Goal: Information Seeking & Learning: Find specific fact

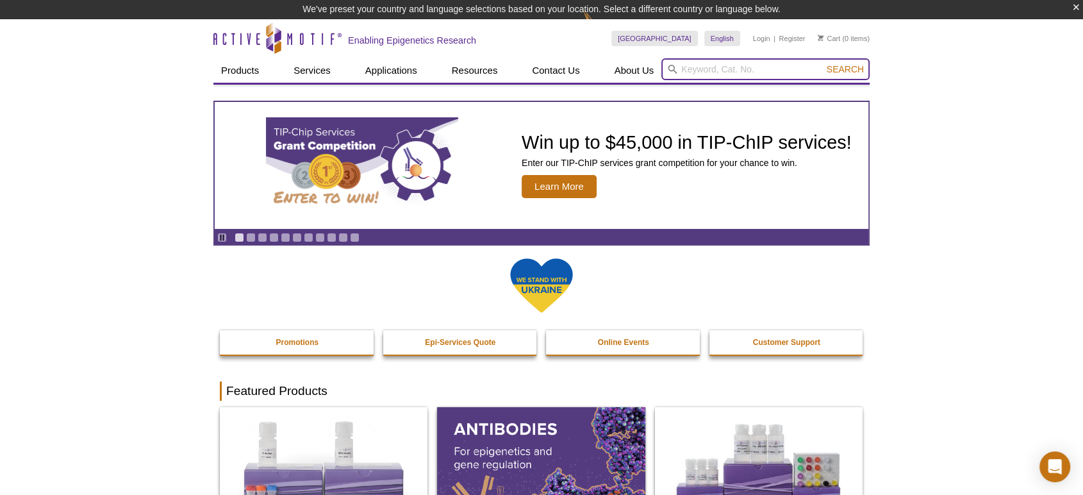
click at [710, 66] on input "search" at bounding box center [765, 69] width 208 height 22
type input "39117"
click at [823, 63] on button "Search" at bounding box center [845, 69] width 45 height 12
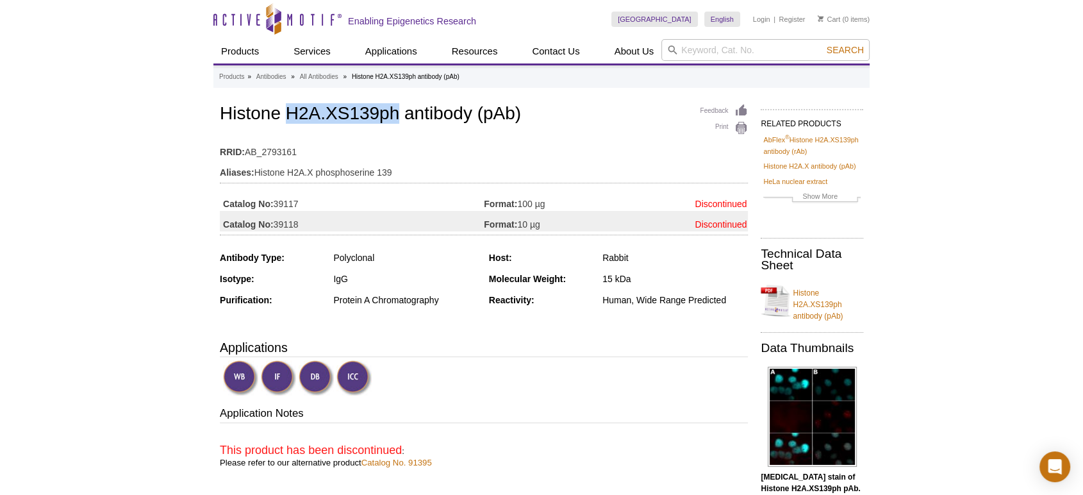
drag, startPoint x: 395, startPoint y: 112, endPoint x: 288, endPoint y: 112, distance: 107.0
click at [288, 112] on h1 "Histone H2A.XS139ph antibody (pAb)" at bounding box center [484, 115] width 528 height 22
copy h1 "H2A.XS139ph"
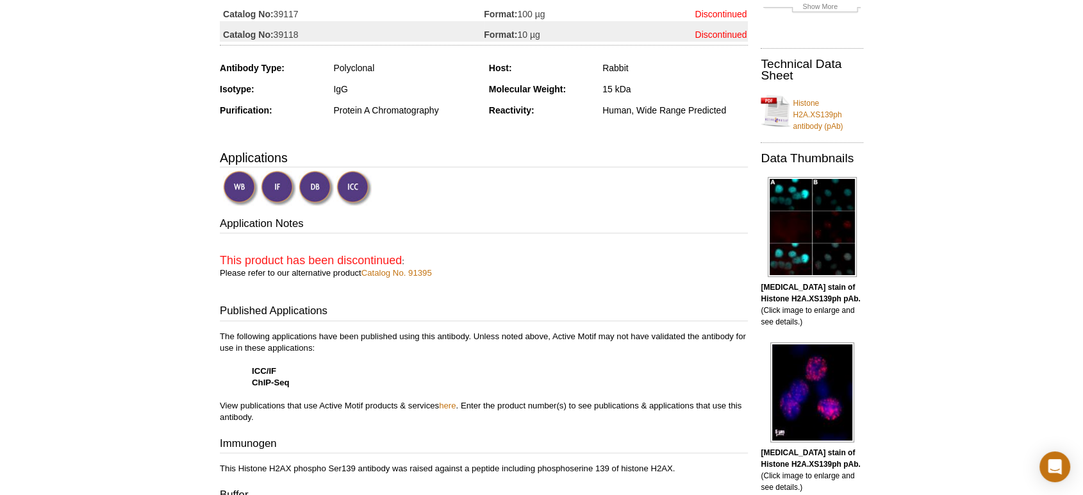
drag, startPoint x: 206, startPoint y: 161, endPoint x: 196, endPoint y: 165, distance: 10.6
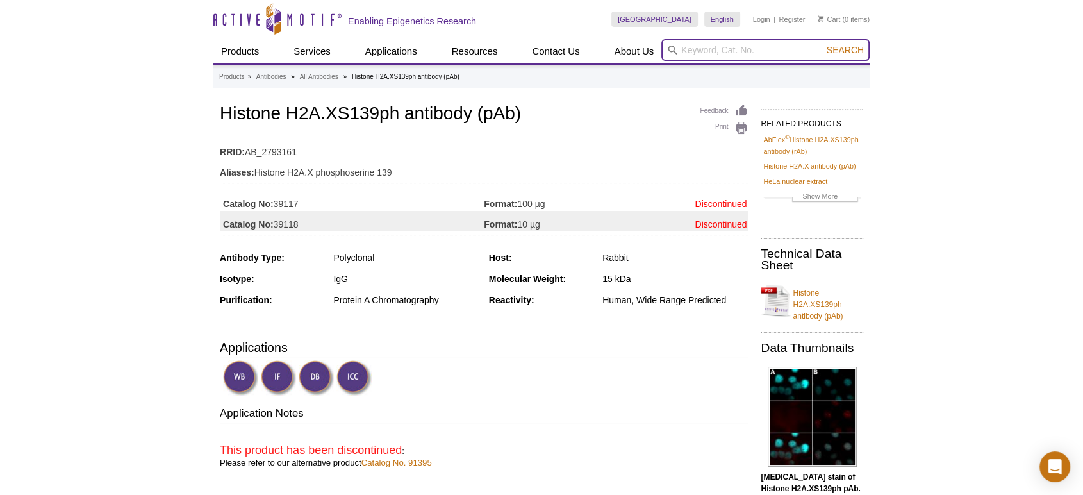
click at [713, 44] on input "search" at bounding box center [765, 50] width 208 height 22
type input "39874"
click at [823, 44] on button "Search" at bounding box center [845, 50] width 45 height 12
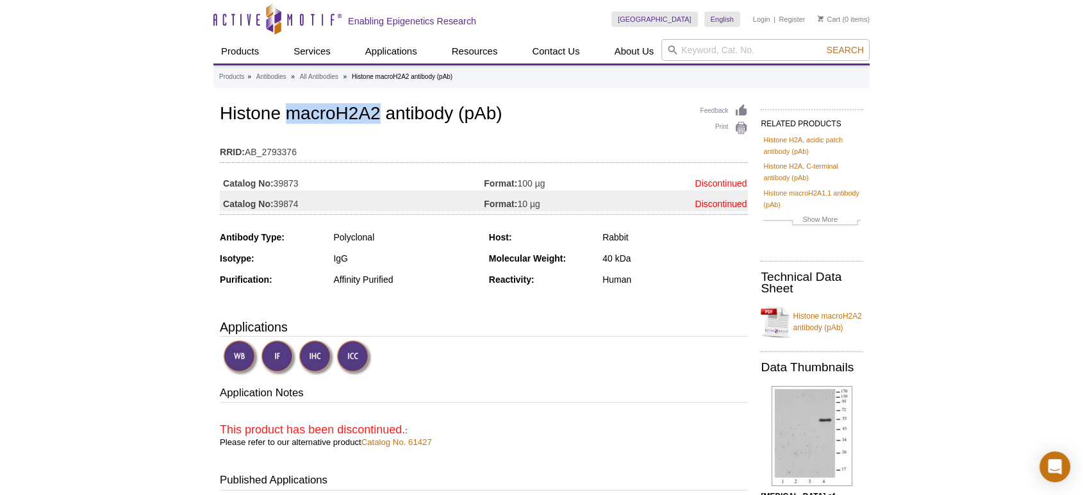
drag, startPoint x: 289, startPoint y: 112, endPoint x: 377, endPoint y: 117, distance: 87.9
click at [377, 117] on h1 "Histone macroH2A2 antibody (pAb)" at bounding box center [484, 115] width 528 height 22
copy h1 "macroH2A2"
click at [529, 106] on h1 "Histone macroH2A2 antibody (pAb)" at bounding box center [484, 115] width 528 height 22
click at [761, 51] on input "search" at bounding box center [765, 50] width 208 height 22
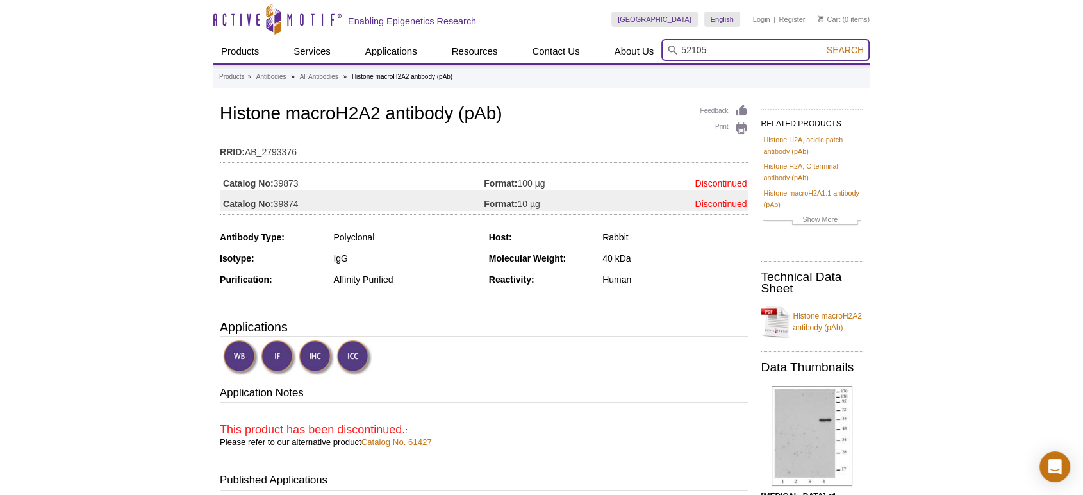
type input "52105"
click at [823, 44] on button "Search" at bounding box center [845, 50] width 45 height 12
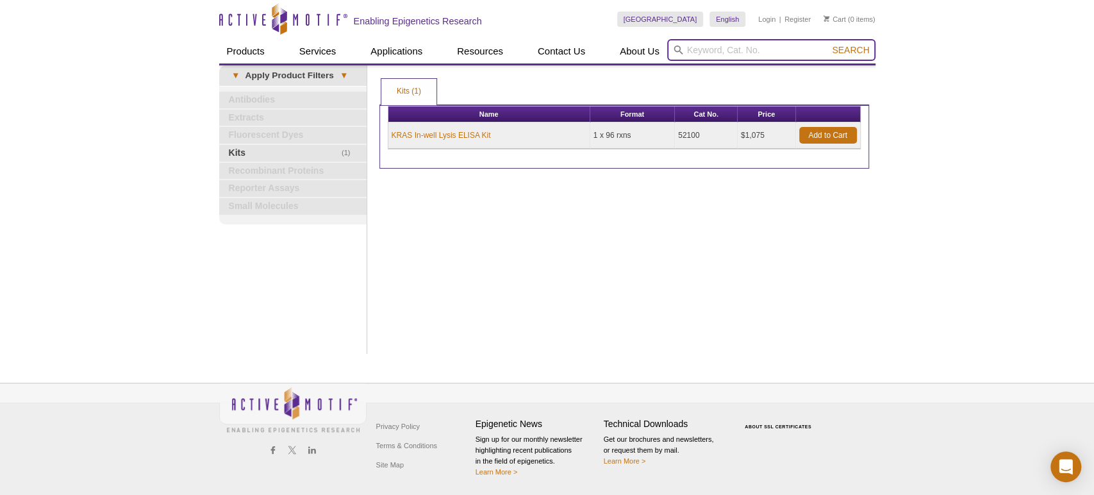
click at [763, 51] on input "search" at bounding box center [771, 50] width 208 height 22
type input "61443"
click at [828, 44] on button "Search" at bounding box center [850, 50] width 45 height 12
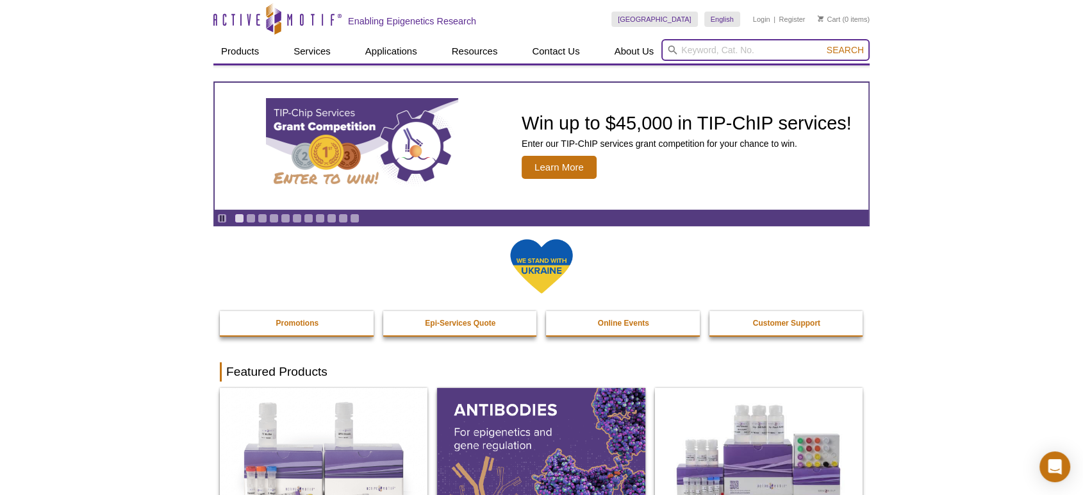
click at [772, 44] on input "search" at bounding box center [765, 50] width 208 height 22
type input "91415"
click at [823, 44] on button "Search" at bounding box center [845, 50] width 45 height 12
